Goal: Task Accomplishment & Management: Use online tool/utility

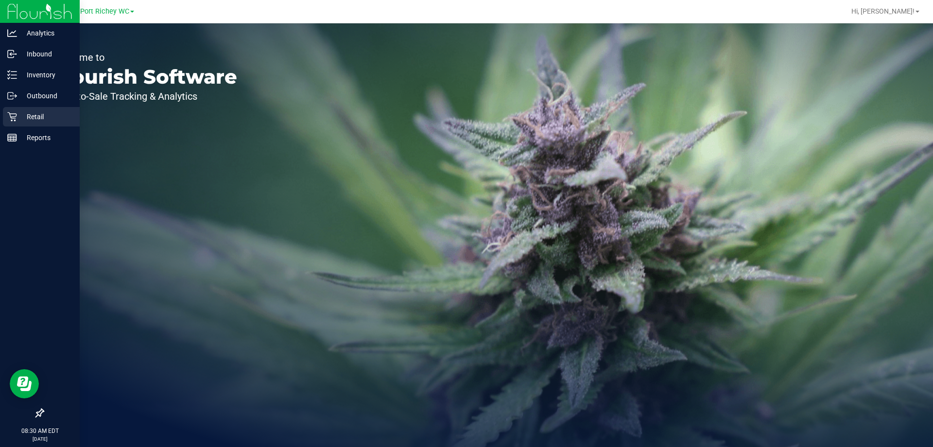
click at [12, 119] on icon at bounding box center [12, 117] width 10 height 10
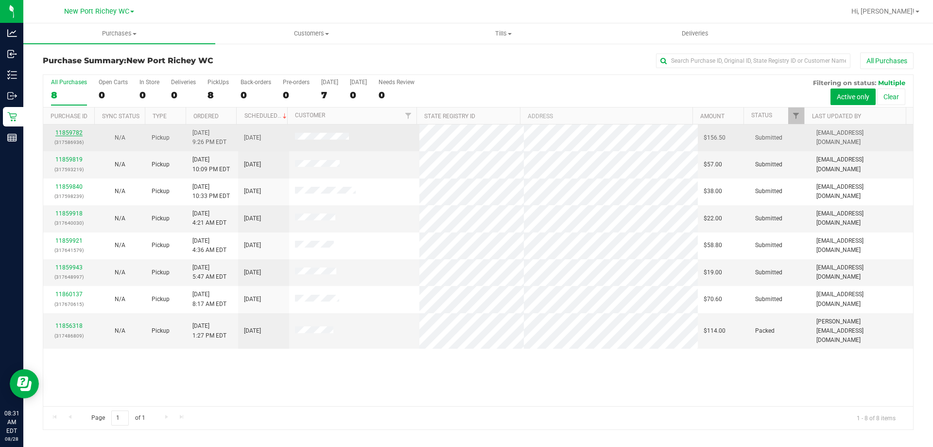
click at [63, 130] on link "11859782" at bounding box center [68, 132] width 27 height 7
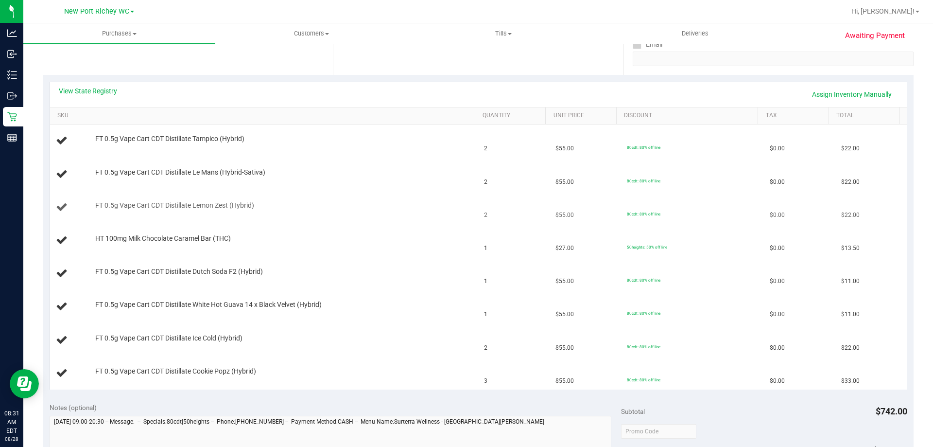
scroll to position [194, 0]
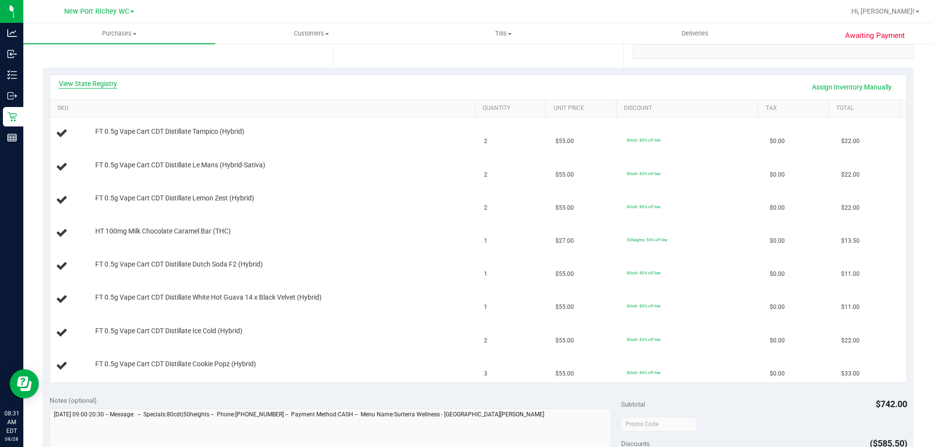
click at [94, 83] on link "View State Registry" at bounding box center [88, 84] width 58 height 10
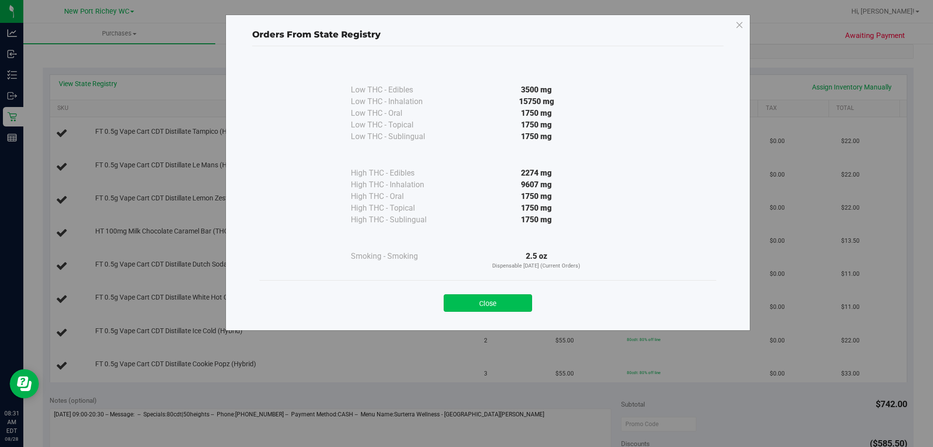
click at [491, 299] on button "Close" at bounding box center [488, 302] width 88 height 17
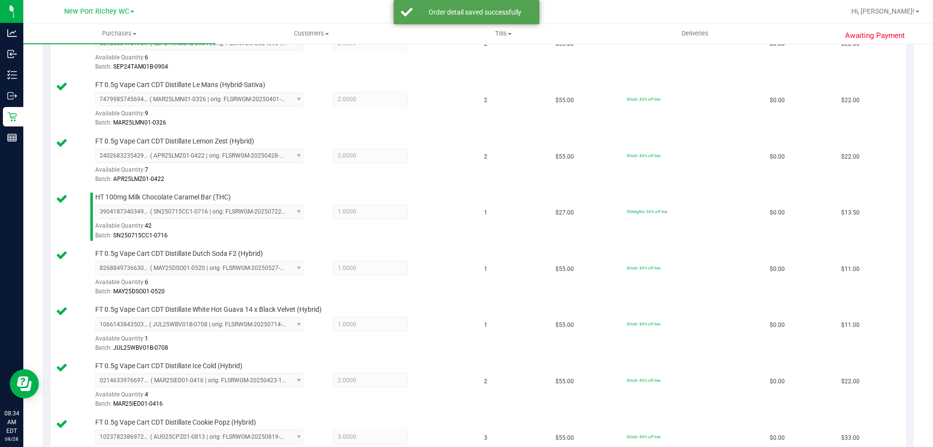
scroll to position [535, 0]
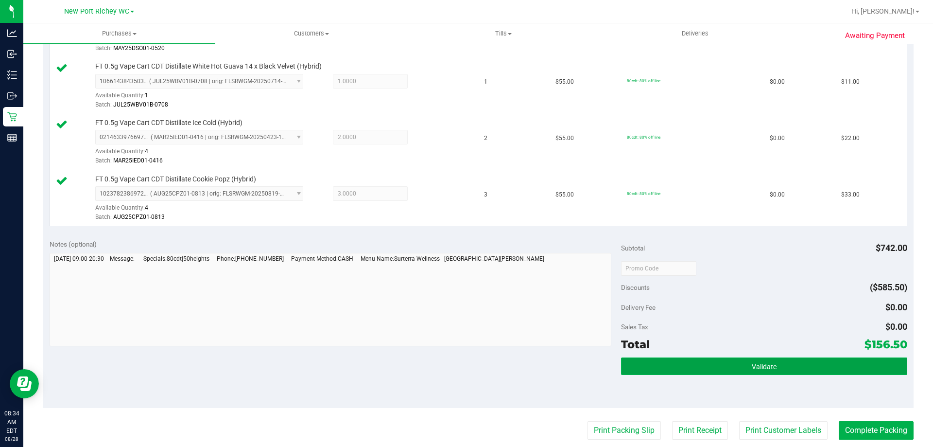
click at [700, 367] on button "Validate" at bounding box center [764, 365] width 286 height 17
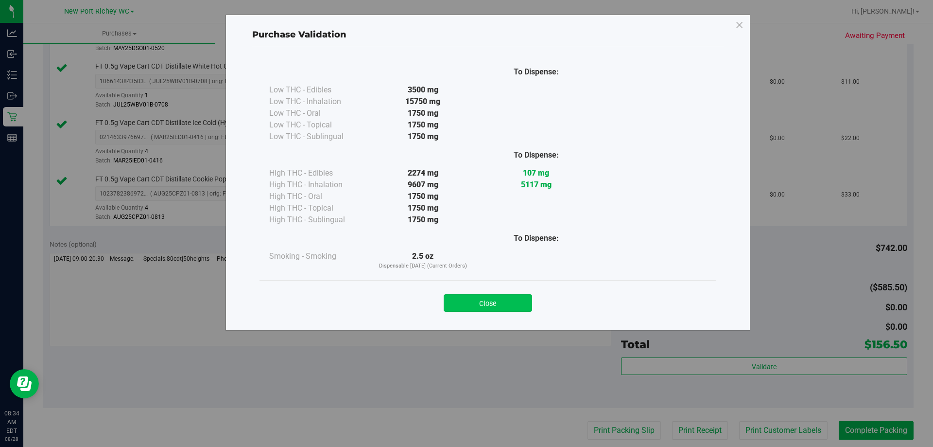
click at [518, 299] on button "Close" at bounding box center [488, 302] width 88 height 17
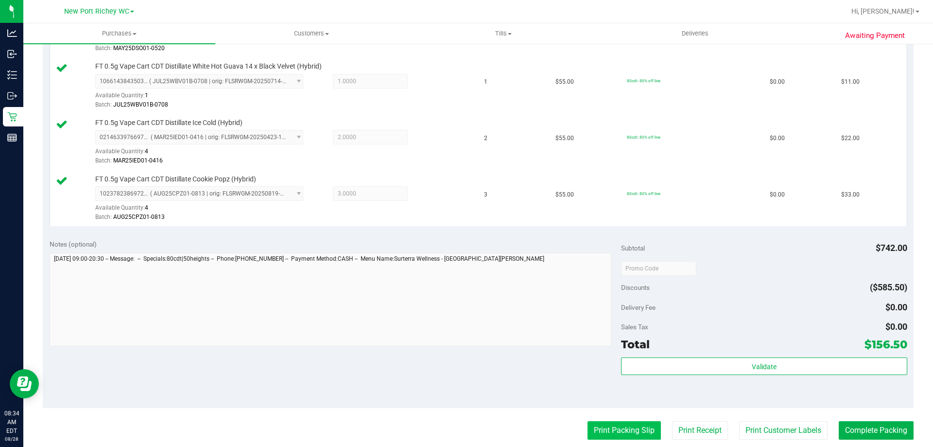
click at [644, 424] on button "Print Packing Slip" at bounding box center [624, 430] width 73 height 18
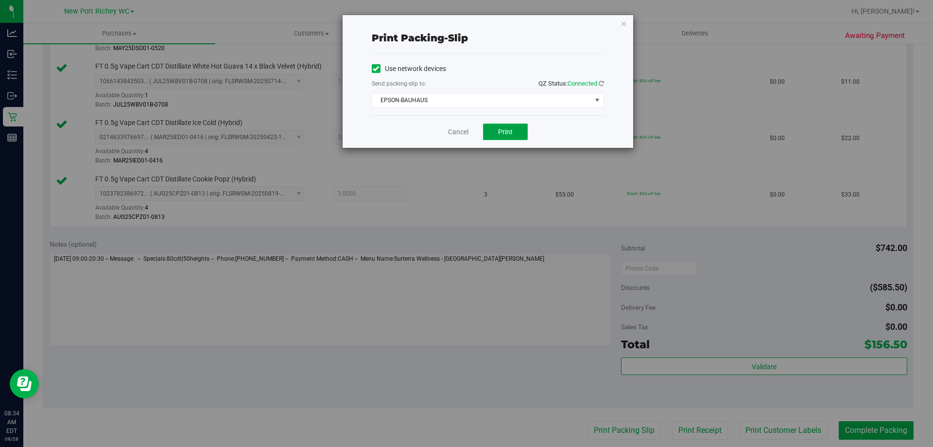
click at [506, 132] on span "Print" at bounding box center [505, 132] width 15 height 8
click at [625, 23] on icon "button" at bounding box center [624, 23] width 7 height 12
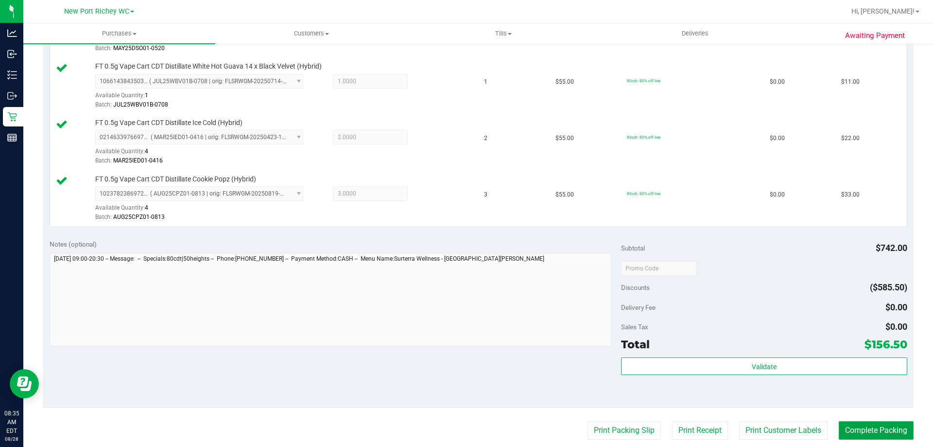
click at [851, 434] on button "Complete Packing" at bounding box center [876, 430] width 75 height 18
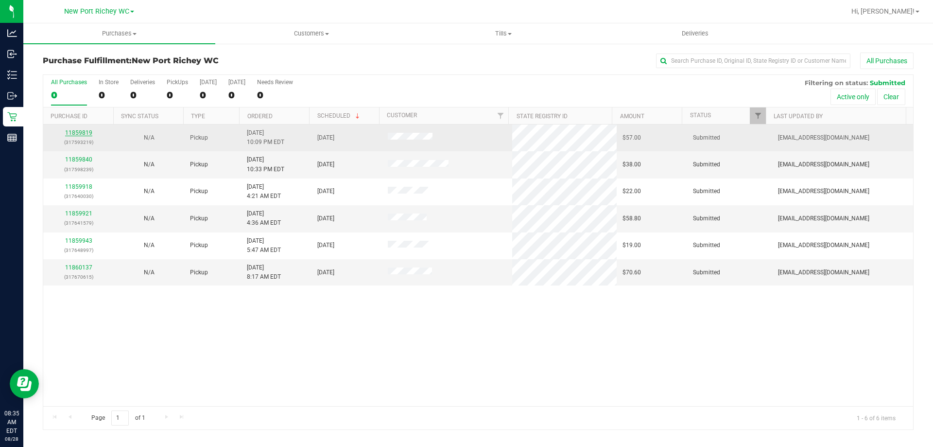
click at [80, 133] on link "11859819" at bounding box center [78, 132] width 27 height 7
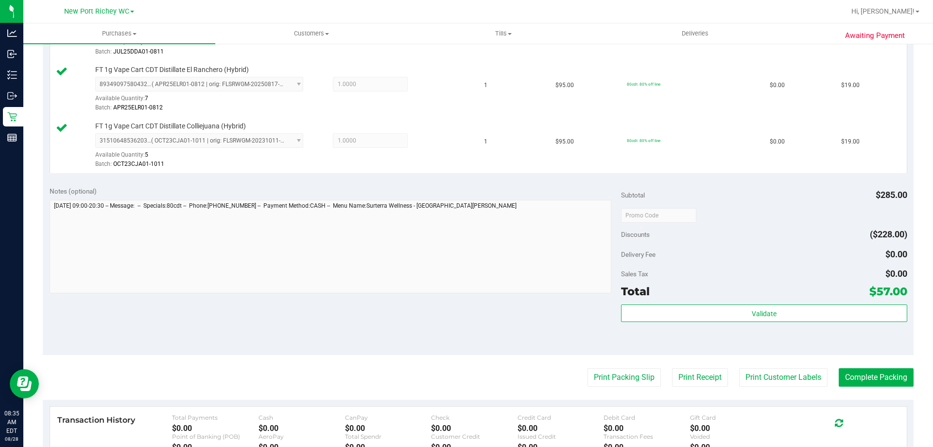
scroll to position [461, 0]
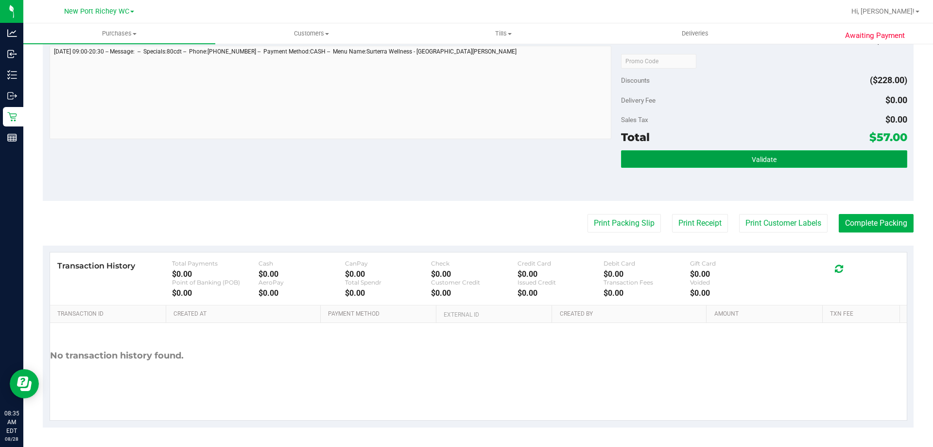
click at [631, 155] on button "Validate" at bounding box center [764, 158] width 286 height 17
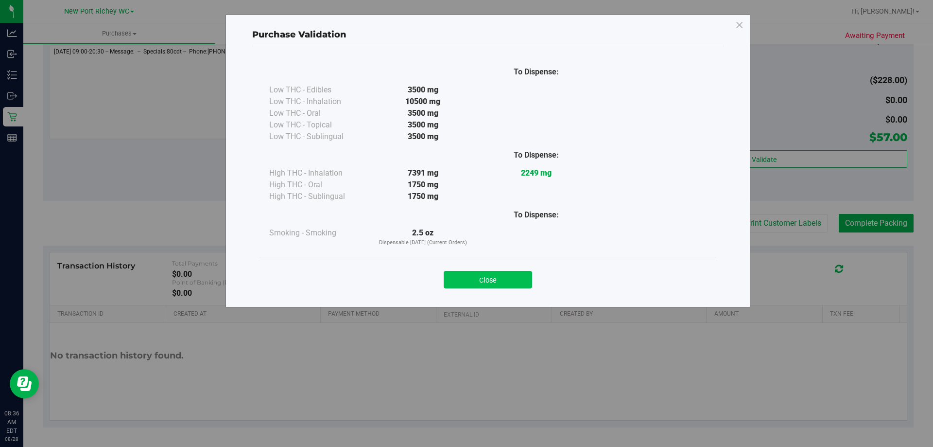
click at [524, 279] on button "Close" at bounding box center [488, 279] width 88 height 17
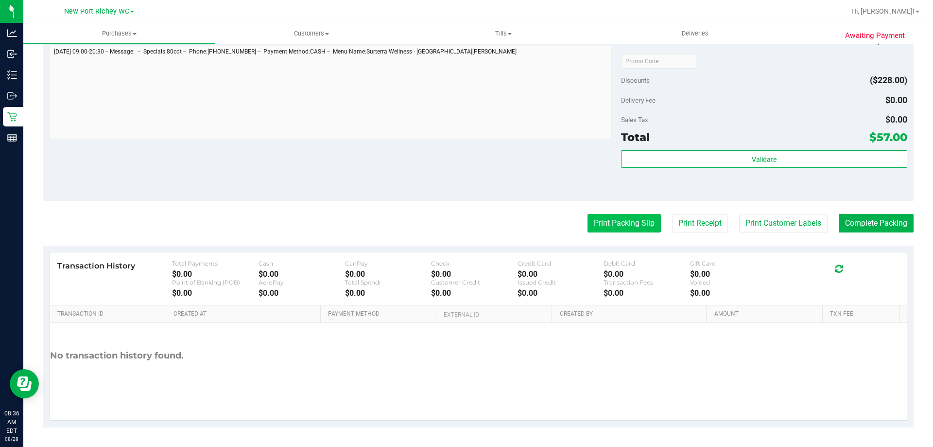
click at [607, 223] on button "Print Packing Slip" at bounding box center [624, 223] width 73 height 18
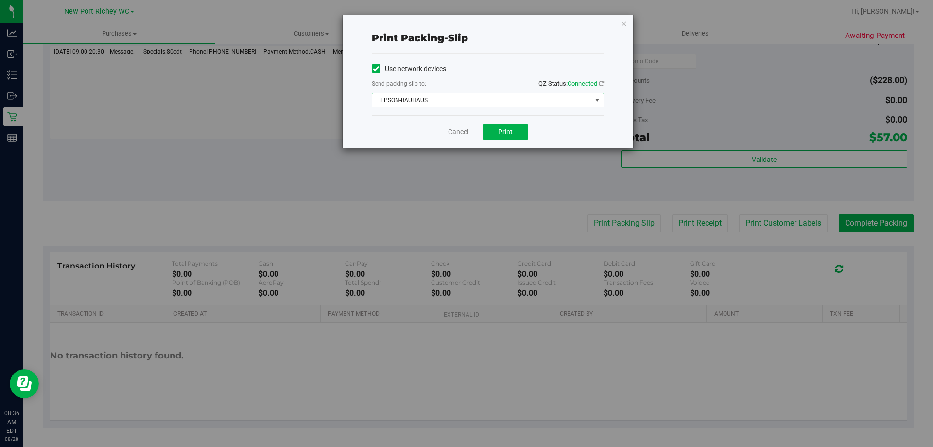
click at [518, 102] on span "EPSON-BAUHAUS" at bounding box center [481, 100] width 219 height 14
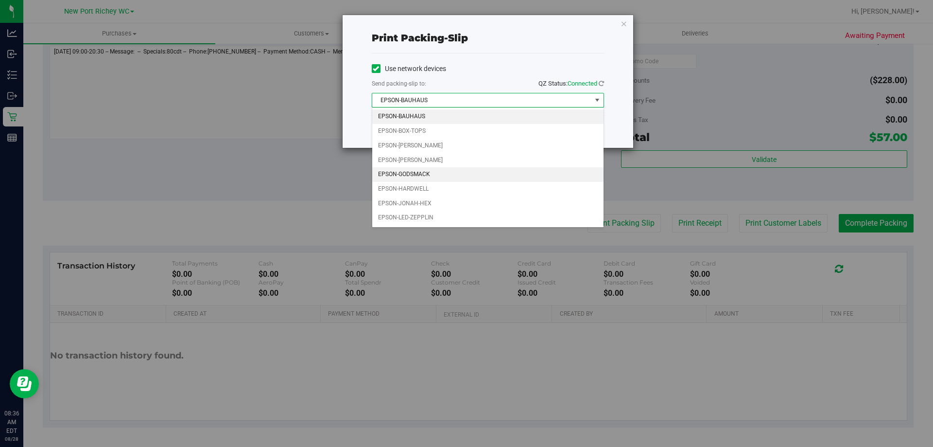
click at [440, 175] on li "EPSON-GODSMACK" at bounding box center [487, 174] width 231 height 15
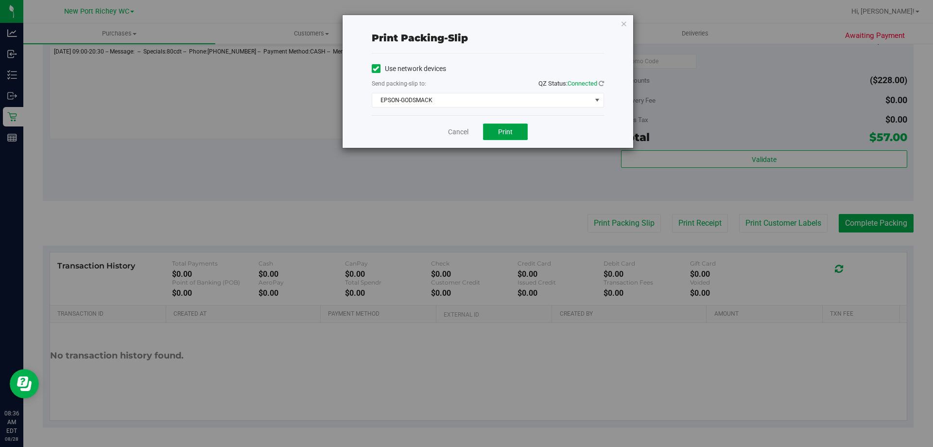
click at [514, 135] on button "Print" at bounding box center [505, 131] width 45 height 17
click at [624, 23] on icon "button" at bounding box center [624, 23] width 7 height 12
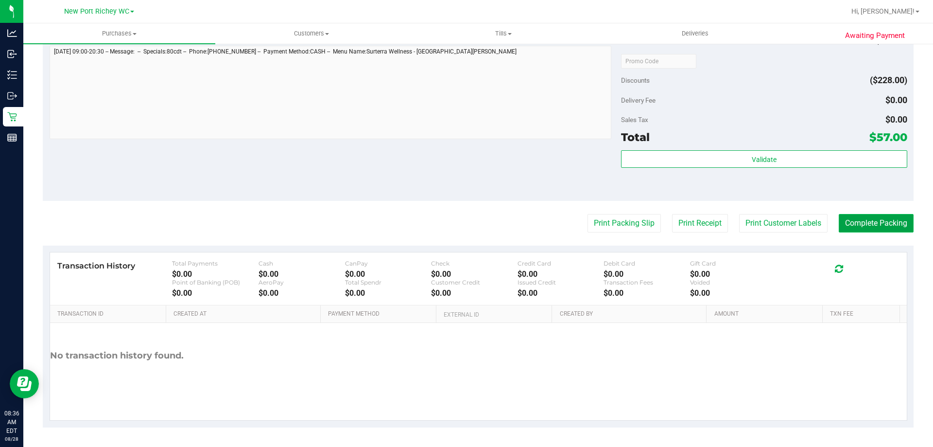
click at [873, 223] on button "Complete Packing" at bounding box center [876, 223] width 75 height 18
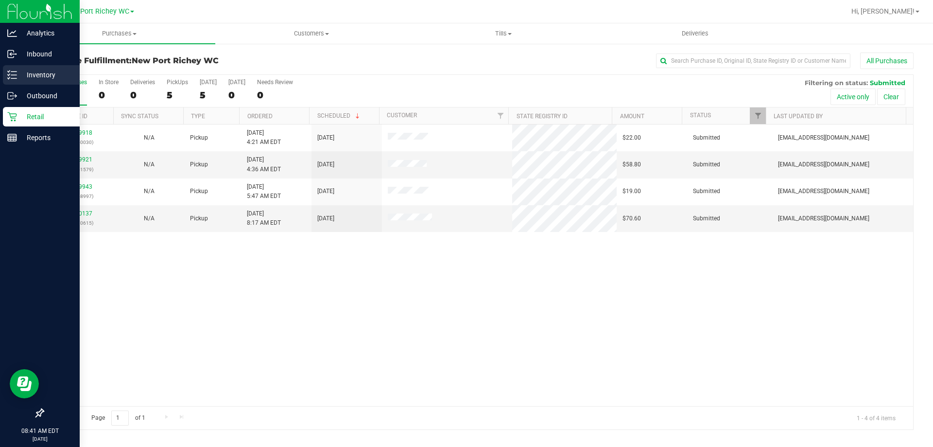
click at [29, 70] on p "Inventory" at bounding box center [46, 75] width 58 height 12
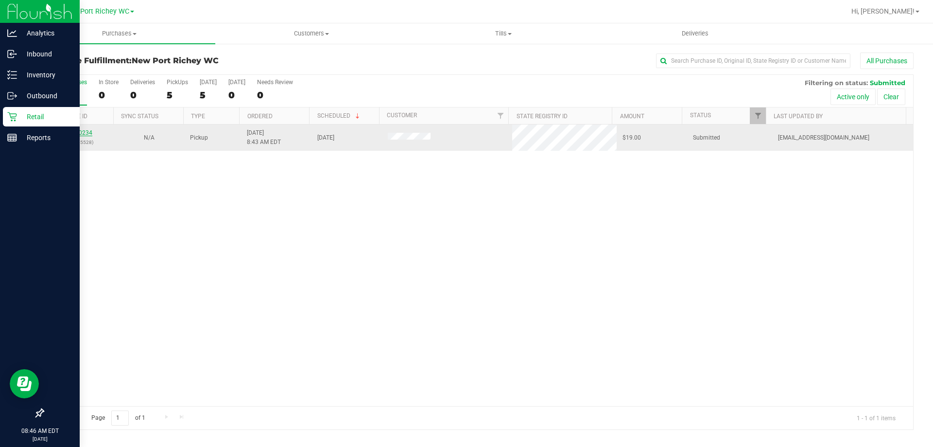
click at [71, 131] on link "11860234" at bounding box center [78, 132] width 27 height 7
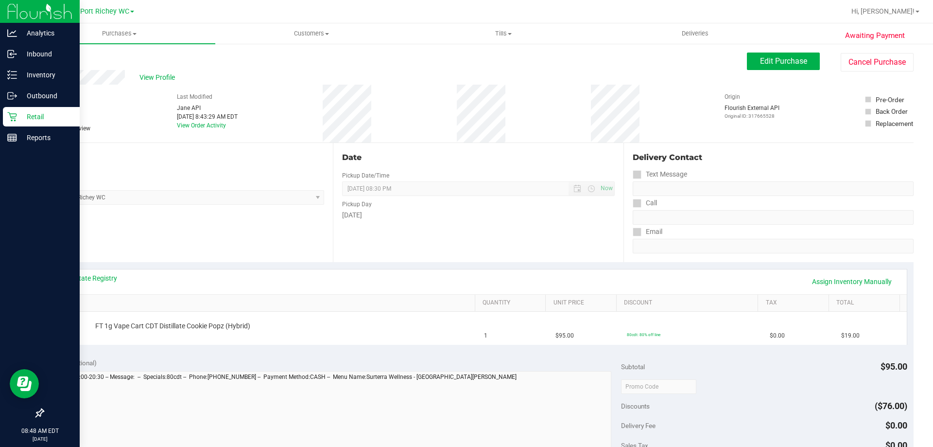
click at [49, 119] on p "Retail" at bounding box center [46, 117] width 58 height 12
